Goal: Communication & Community: Ask a question

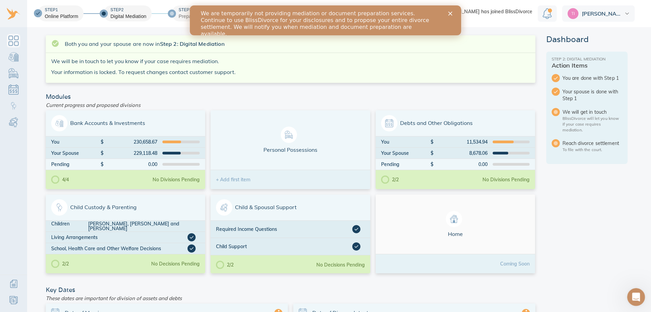
click at [637, 297] on icon "Open Intercom Messenger" at bounding box center [635, 295] width 11 height 11
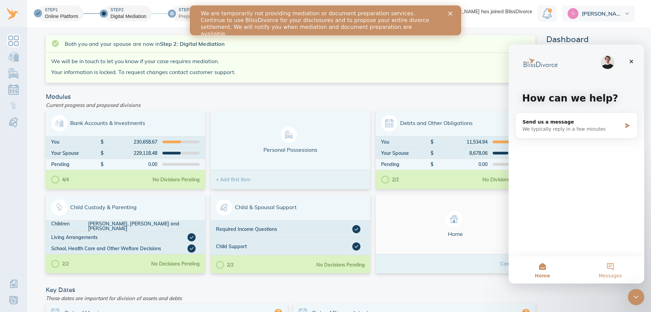
click at [614, 270] on button "Messages" at bounding box center [611, 269] width 68 height 27
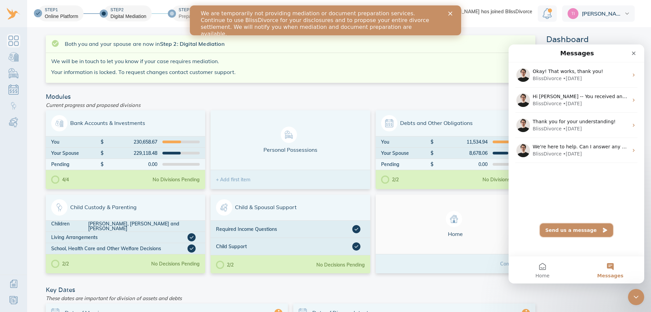
click at [578, 230] on button "Send us a message" at bounding box center [576, 230] width 73 height 14
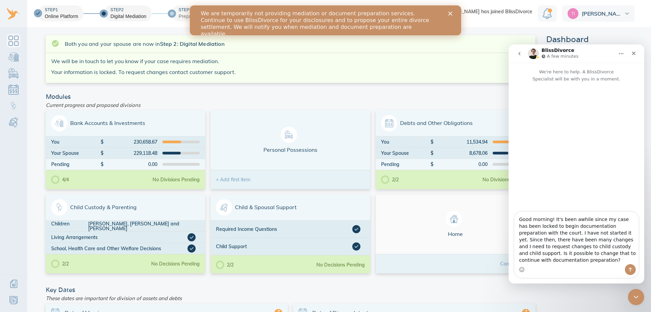
type textarea "Good morning! It's been awhile since my case has been locked to begin documenta…"
click at [629, 269] on icon "Send a message…" at bounding box center [631, 269] width 4 height 4
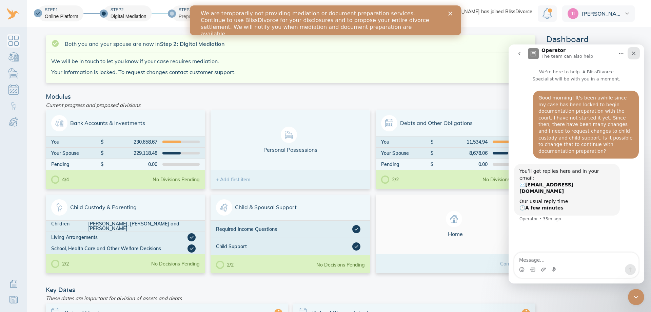
click at [635, 53] on icon "Close" at bounding box center [633, 53] width 5 height 5
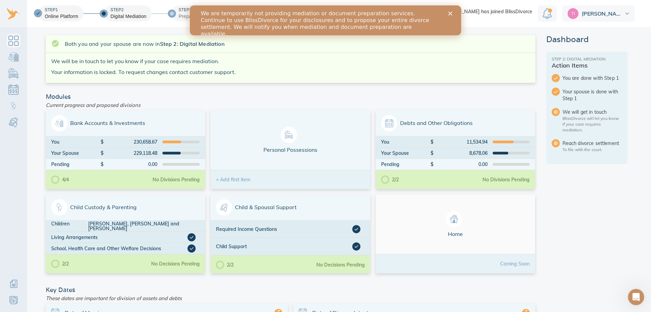
click at [614, 13] on span "[PERSON_NAME]" at bounding box center [602, 13] width 41 height 5
click at [605, 41] on link "Sign Out" at bounding box center [598, 44] width 73 height 14
